Goal: Task Accomplishment & Management: Complete application form

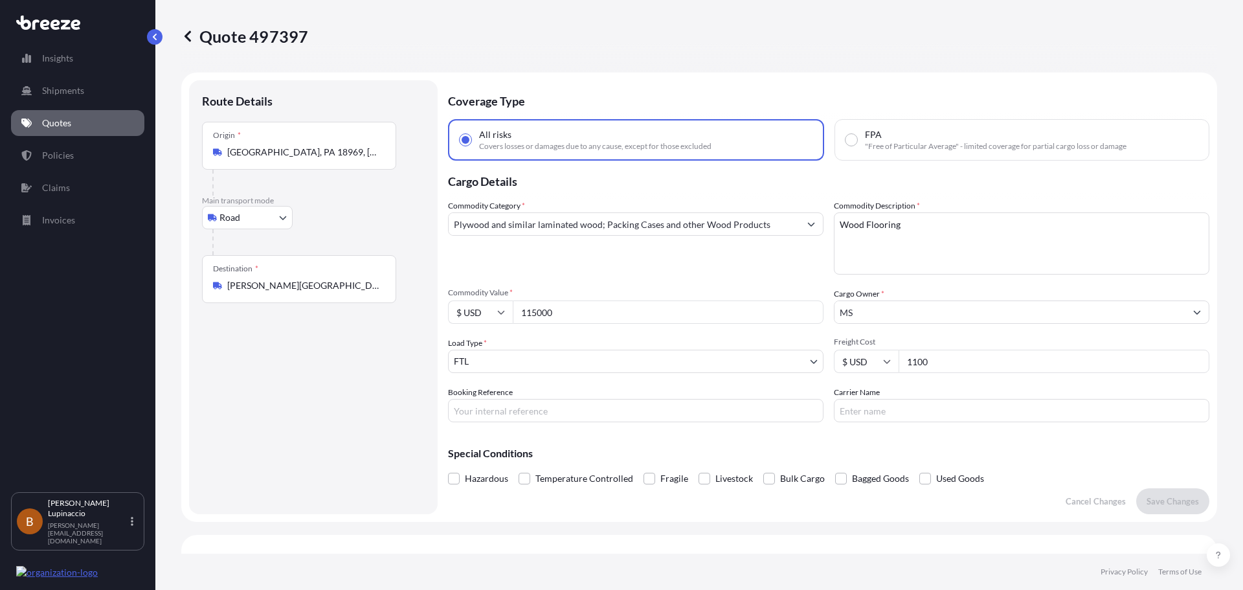
select select "Road"
select select "2"
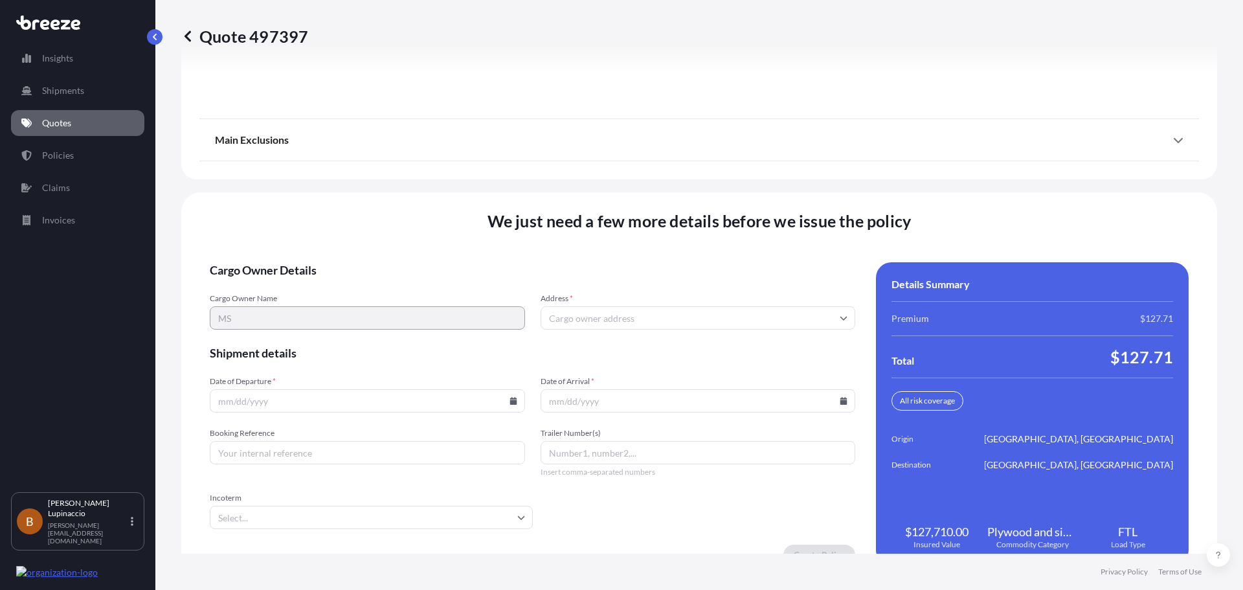
scroll to position [1671, 0]
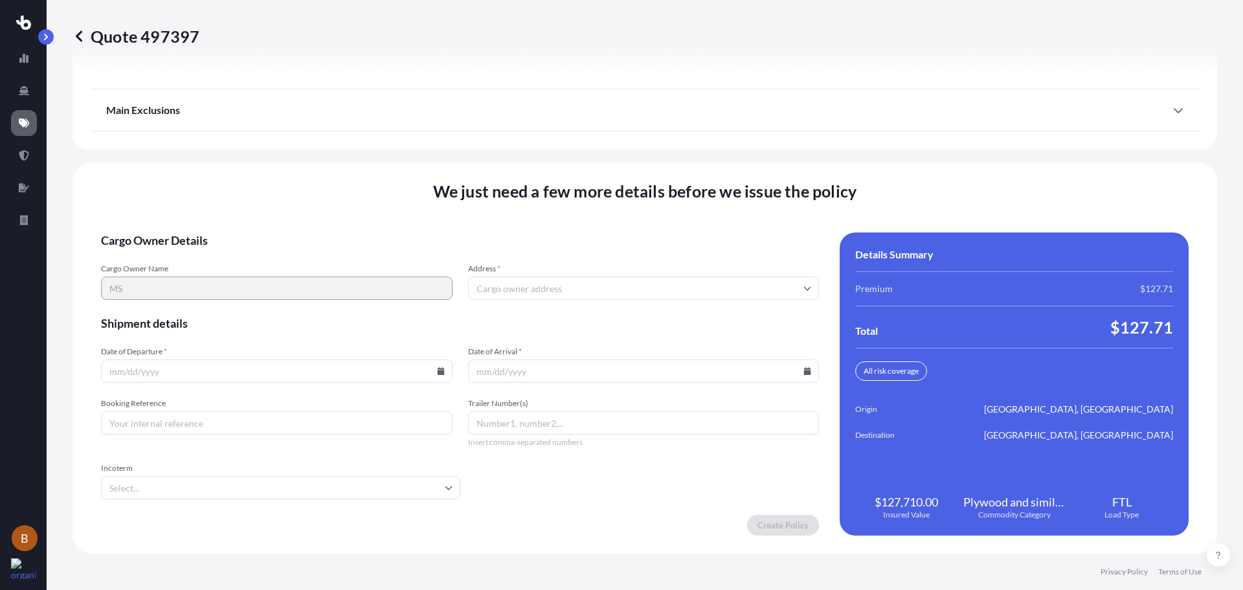
click at [84, 32] on icon at bounding box center [79, 36] width 13 height 13
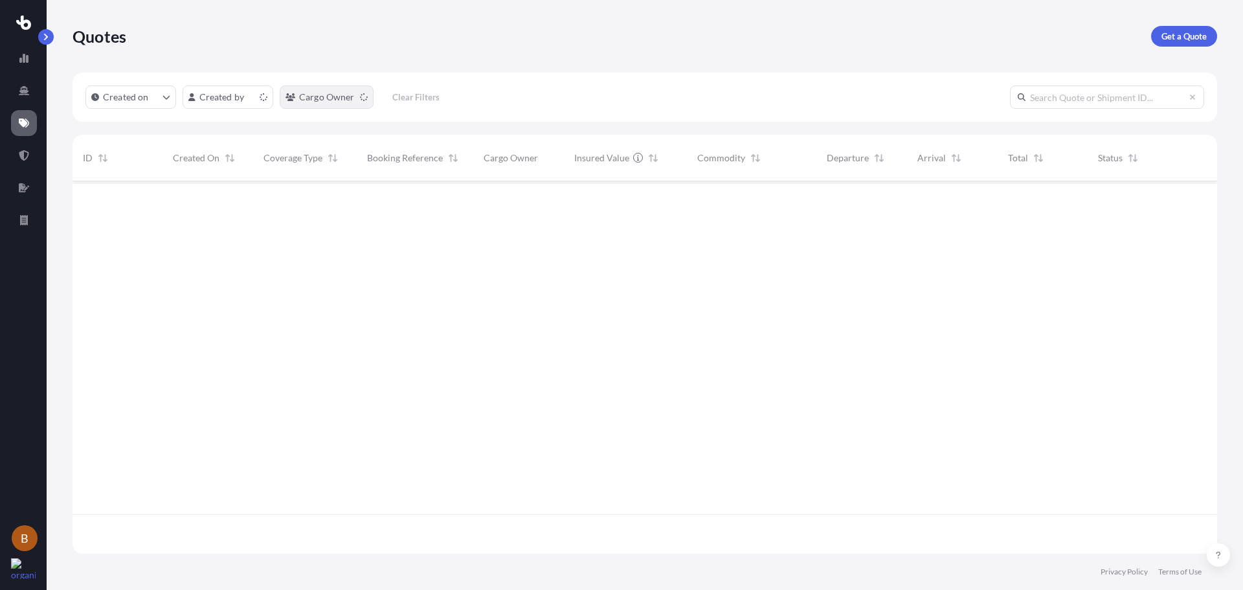
scroll to position [370, 1135]
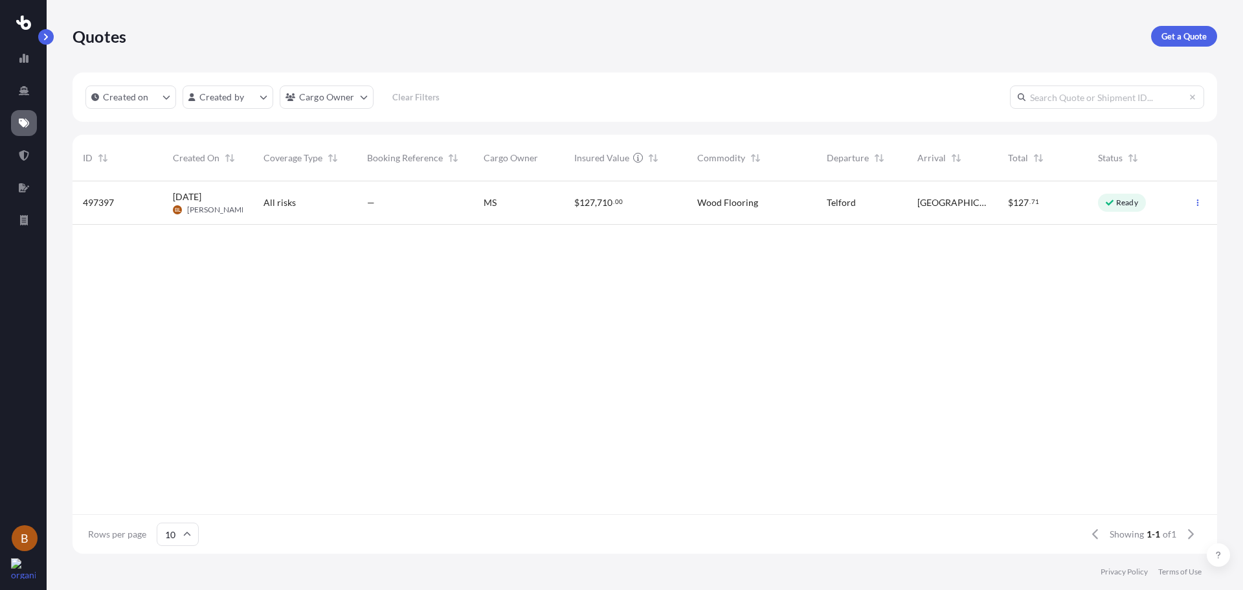
click at [437, 196] on div "—" at bounding box center [415, 202] width 96 height 13
select select "Road"
select select "2"
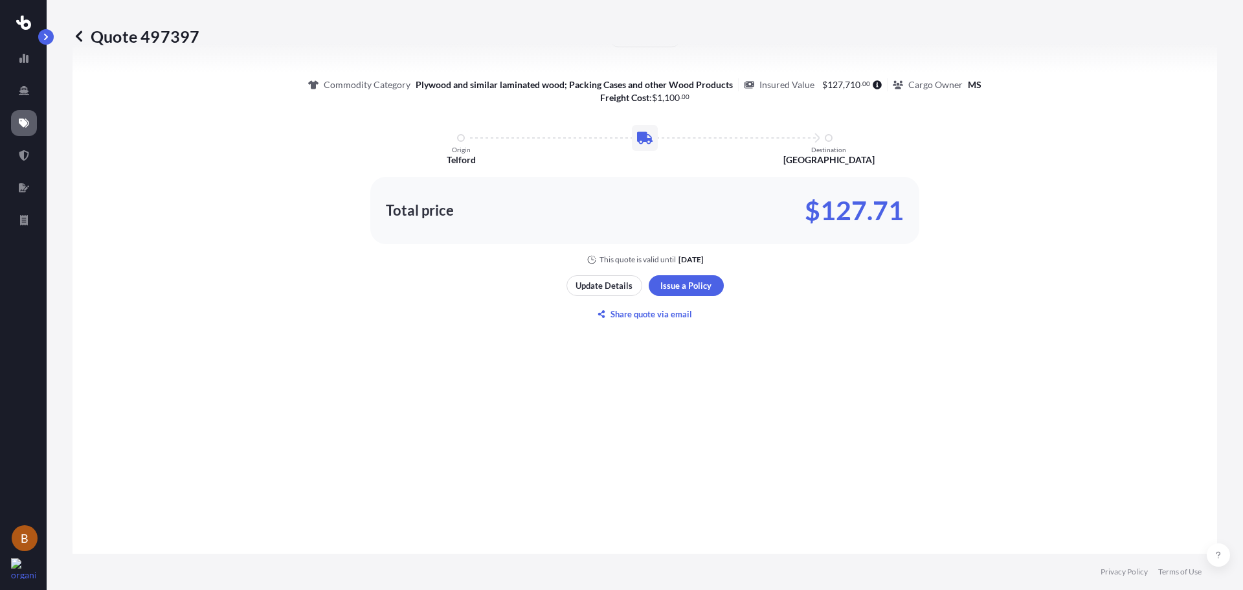
scroll to position [470, 0]
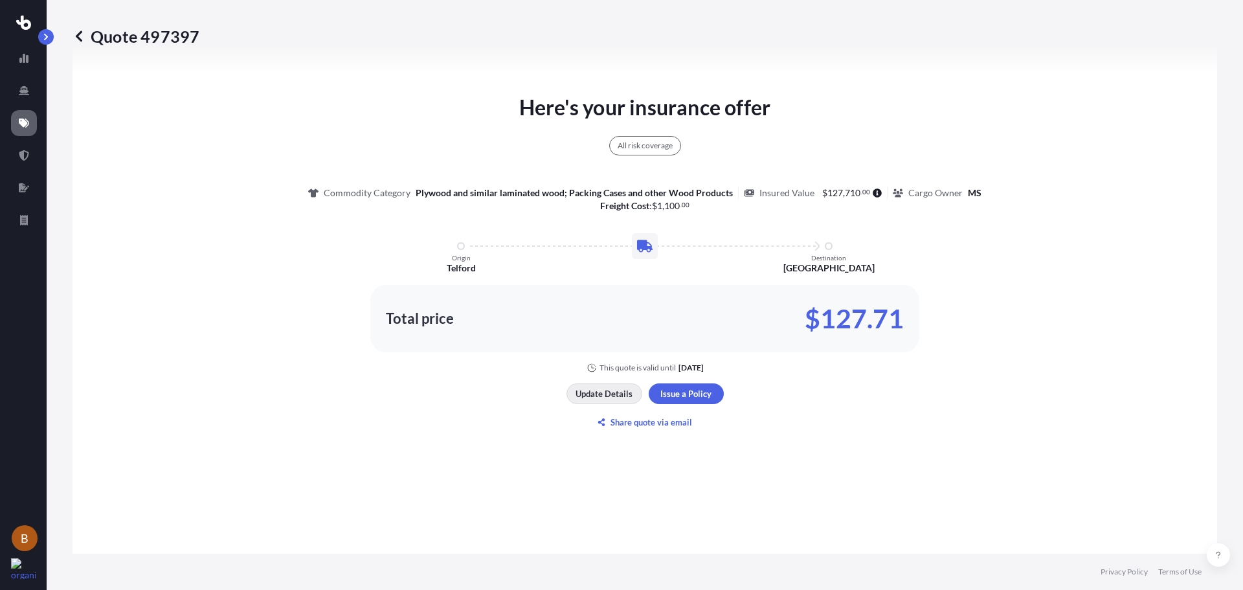
click at [592, 396] on p "Update Details" at bounding box center [604, 393] width 57 height 13
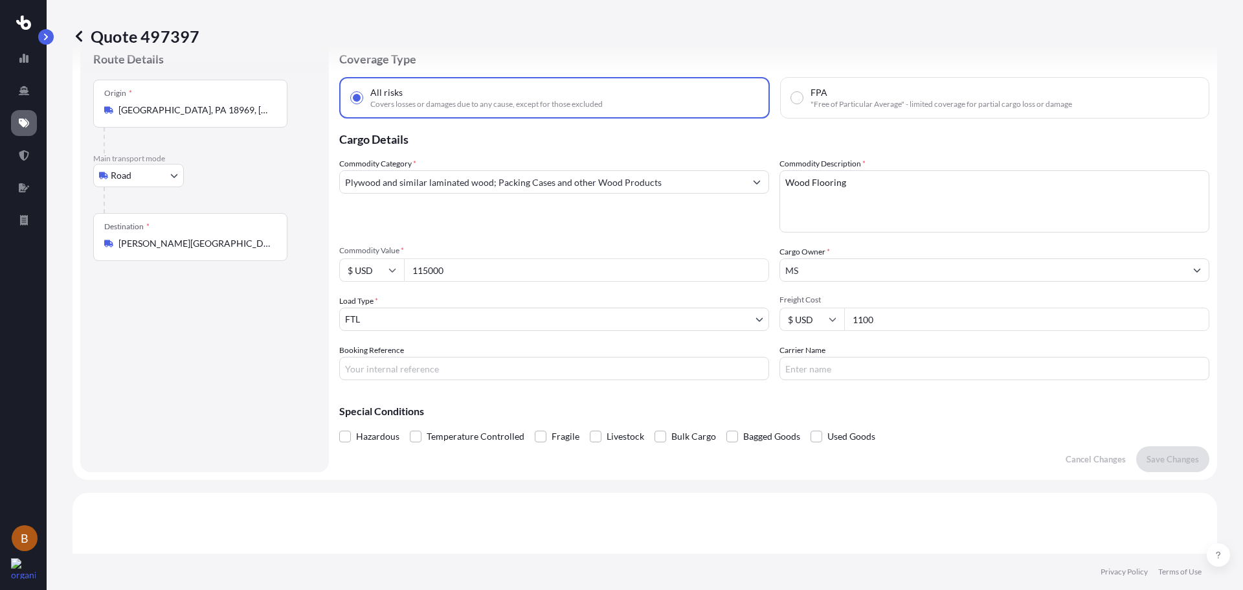
scroll to position [21, 0]
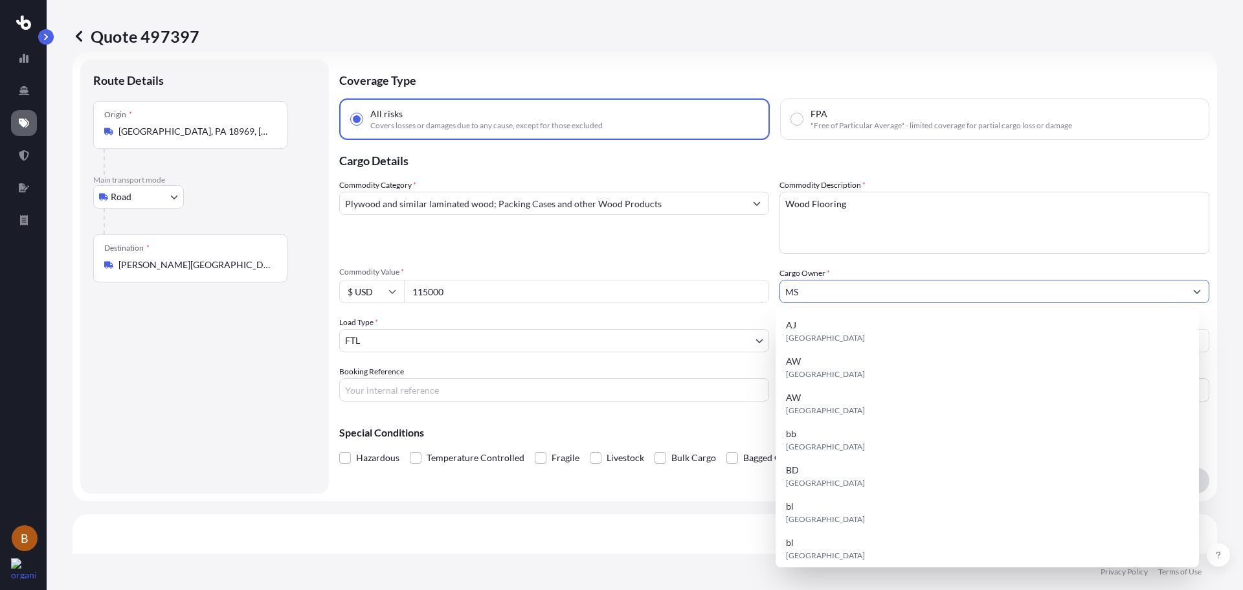
click at [877, 296] on input "MS" at bounding box center [982, 291] width 405 height 23
drag, startPoint x: 877, startPoint y: 296, endPoint x: 495, endPoint y: 273, distance: 382.6
click at [485, 286] on div "Commodity Category * Plywood and similar laminated wood; Packing Cases and othe…" at bounding box center [774, 290] width 870 height 223
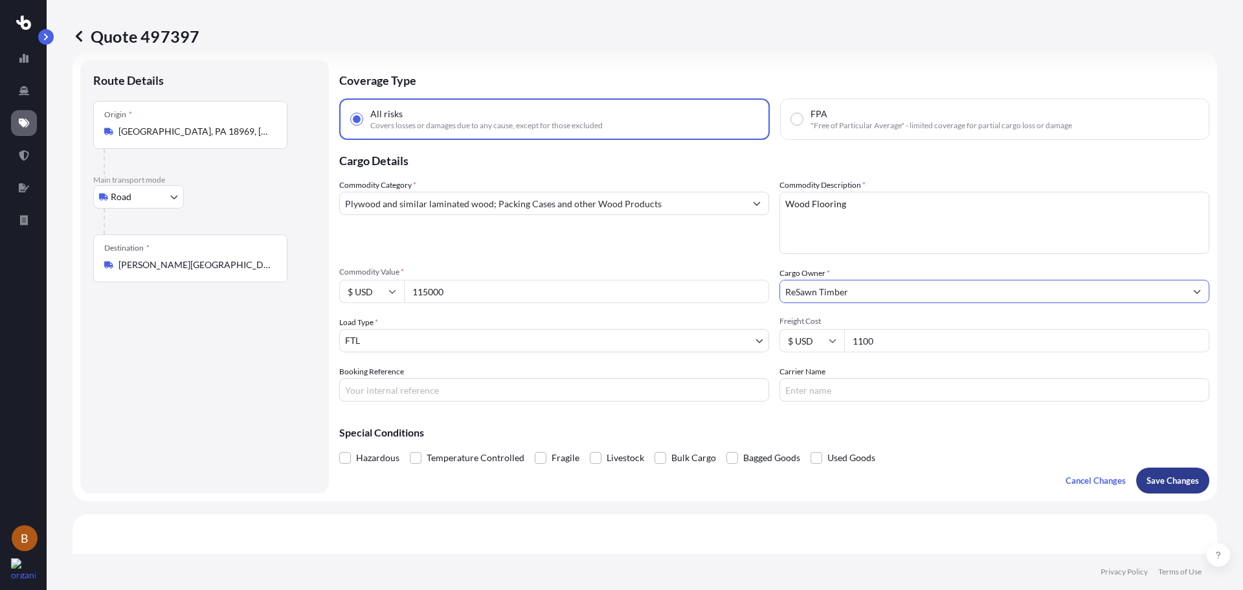
type input "ReSawn Timber"
click at [1185, 490] on button "Save Changes" at bounding box center [1172, 480] width 73 height 26
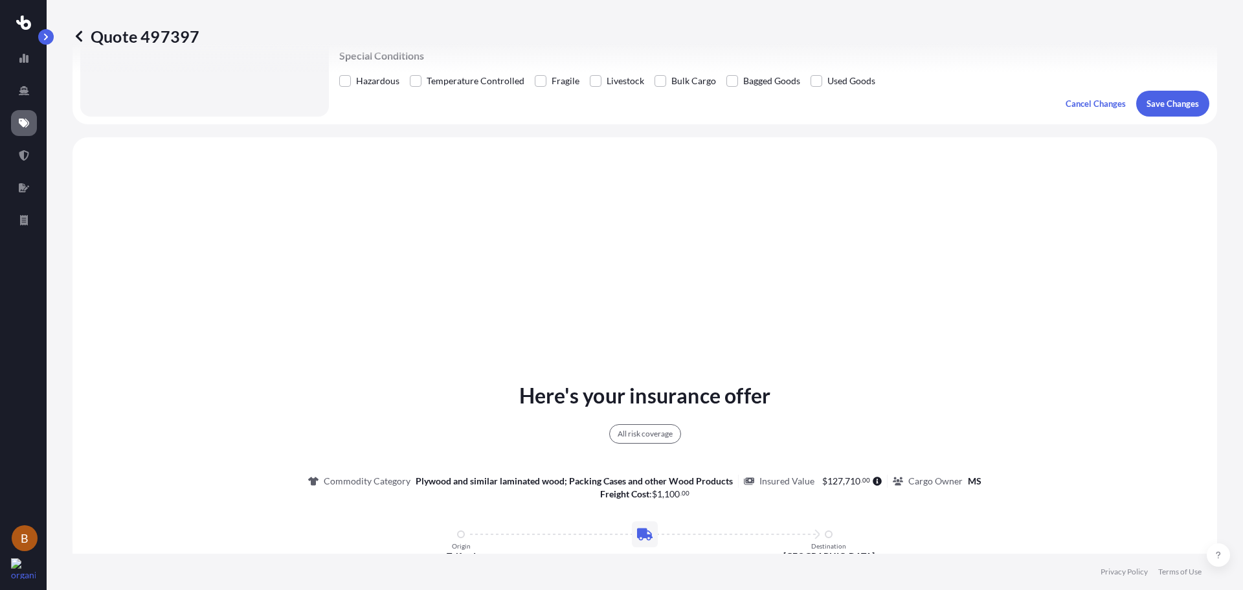
scroll to position [470, 0]
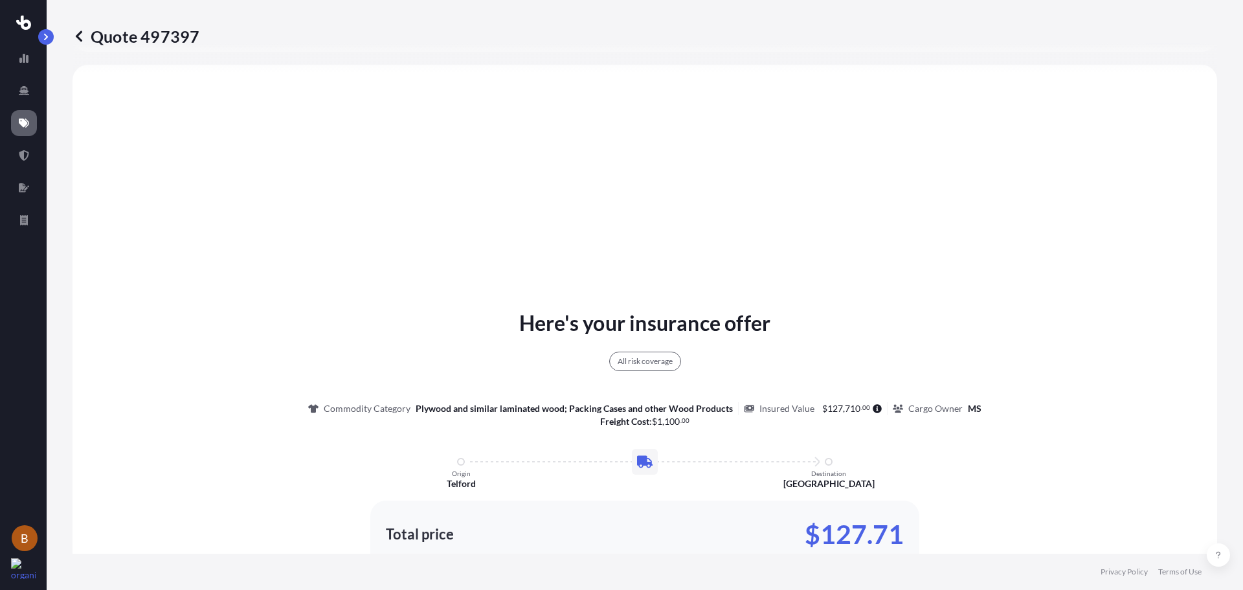
select select "Road"
select select "2"
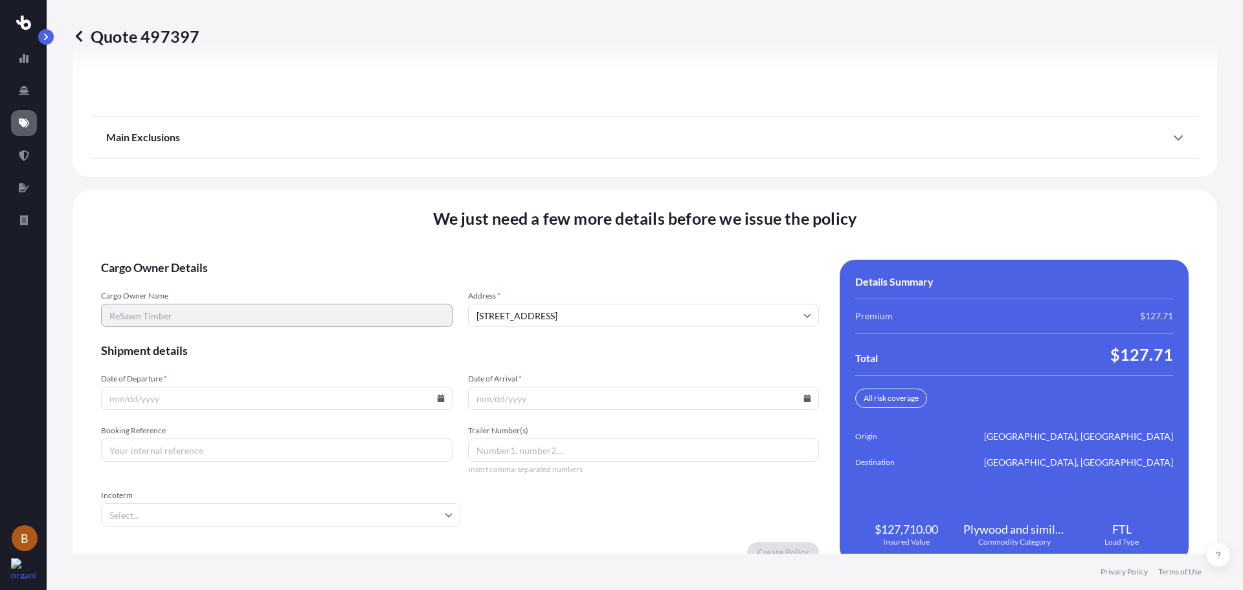
scroll to position [1671, 0]
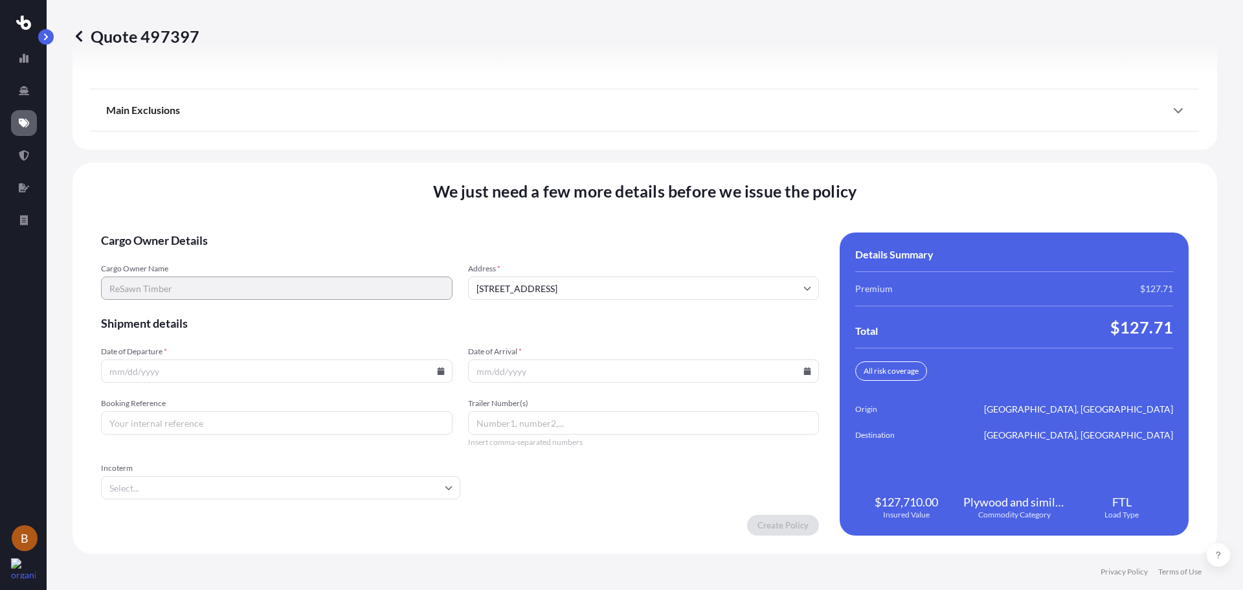
click at [444, 370] on input "Date of Departure *" at bounding box center [277, 370] width 352 height 23
click at [430, 368] on input "Date of Departure *" at bounding box center [277, 370] width 352 height 23
click at [444, 380] on input "Date of Departure *" at bounding box center [277, 370] width 352 height 23
click at [307, 374] on input "Date of Departure *" at bounding box center [277, 370] width 352 height 23
click at [437, 371] on icon at bounding box center [440, 371] width 7 height 8
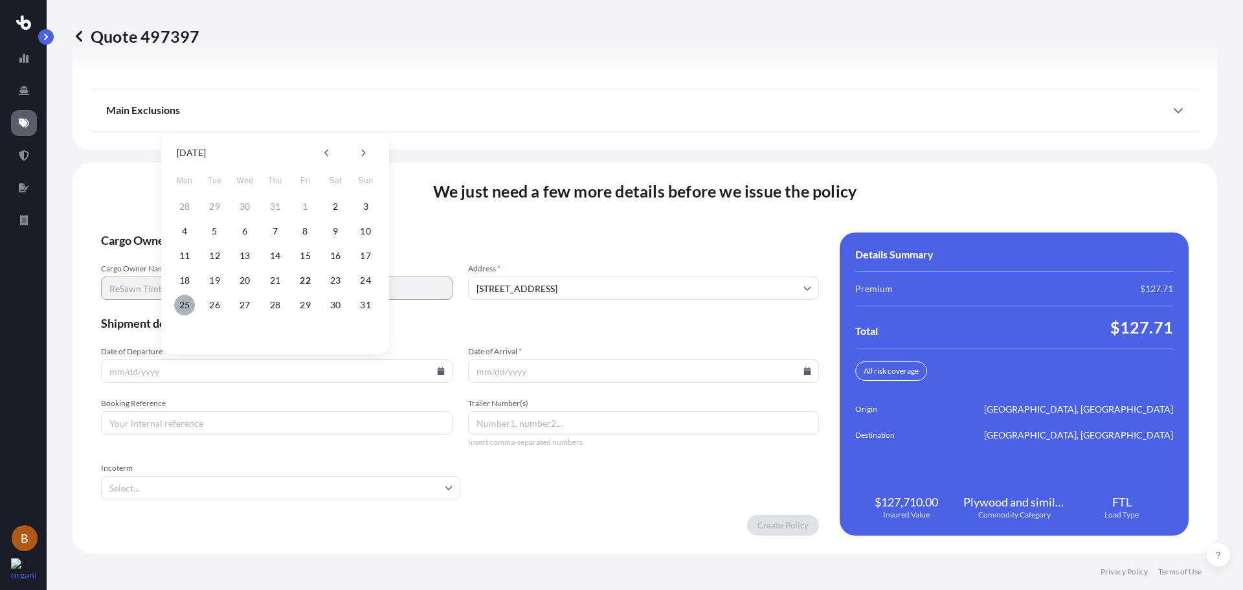
click at [179, 303] on button "25" at bounding box center [184, 305] width 21 height 21
type input "[DATE]"
click at [601, 372] on input "Date of Arrival *" at bounding box center [644, 370] width 352 height 23
click at [804, 374] on icon at bounding box center [807, 371] width 7 height 8
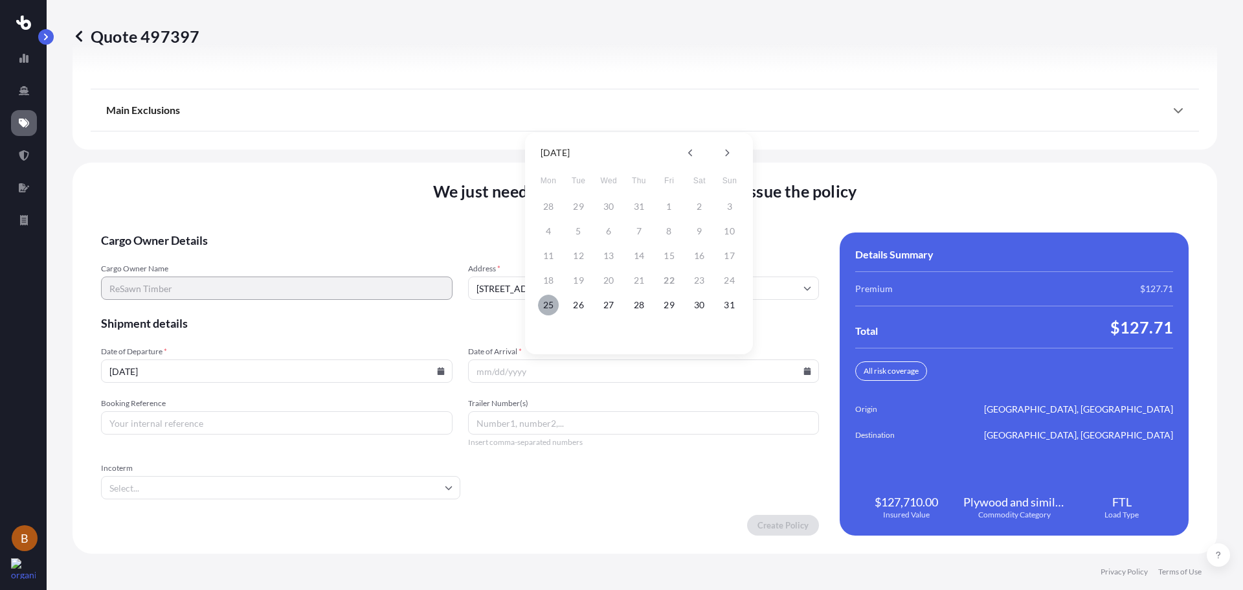
click at [550, 305] on button "25" at bounding box center [548, 305] width 21 height 21
type input "[DATE]"
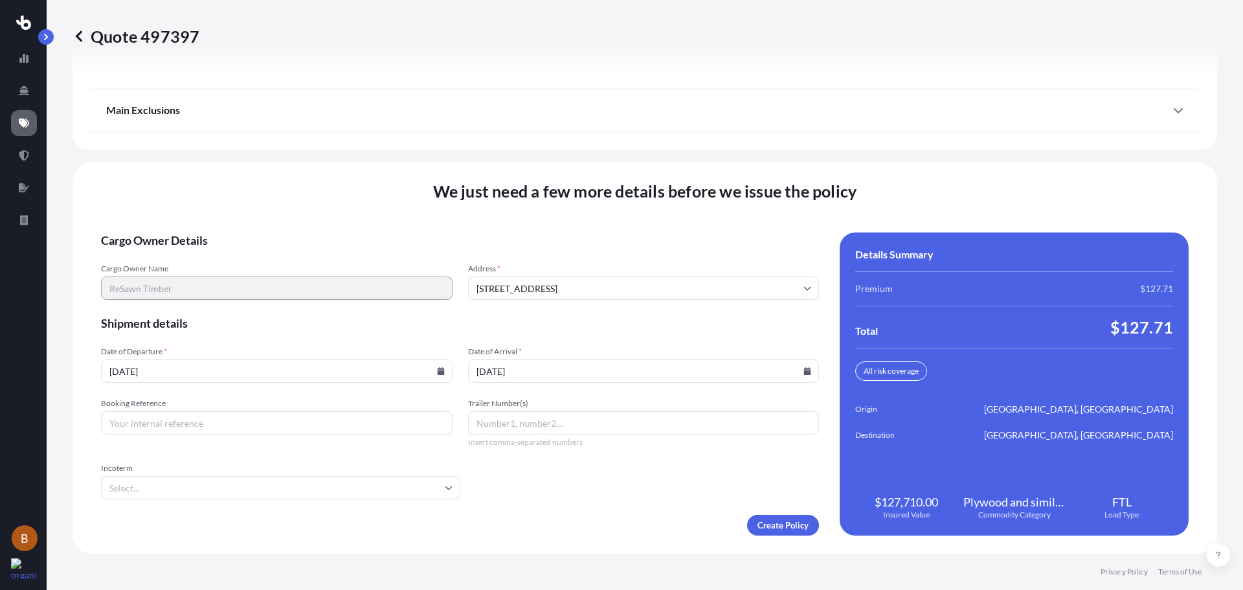
click at [262, 433] on input "Booking Reference" at bounding box center [277, 422] width 352 height 23
type input "79094"
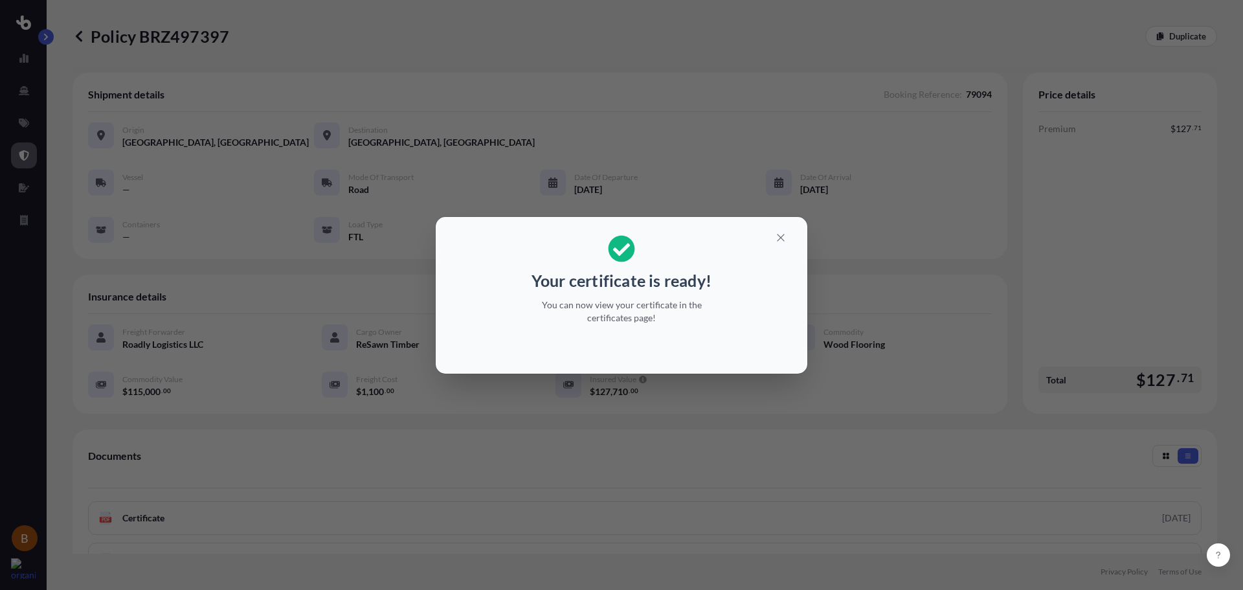
drag, startPoint x: 790, startPoint y: 333, endPoint x: 693, endPoint y: 273, distance: 113.7
click at [790, 333] on div at bounding box center [621, 347] width 351 height 31
